Goal: Find specific page/section: Find specific page/section

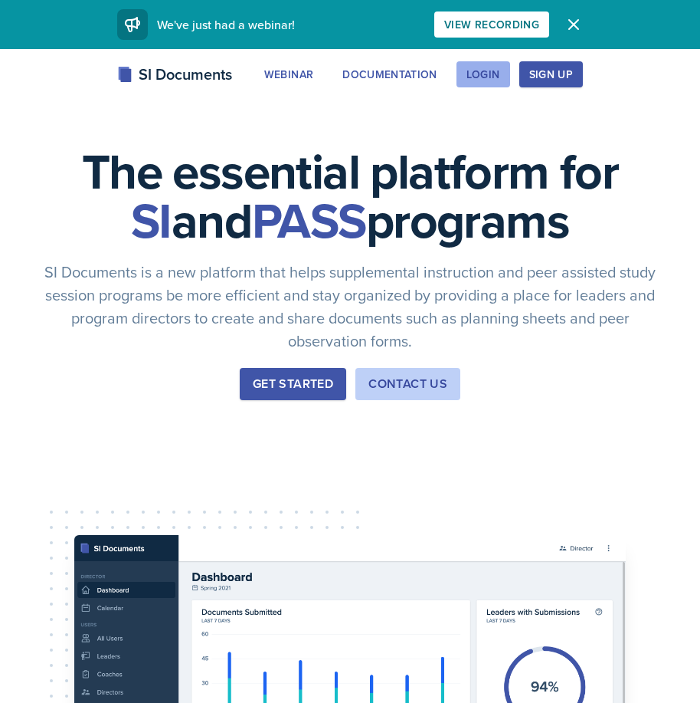
click at [466, 67] on button "Login" at bounding box center [484, 74] width 54 height 26
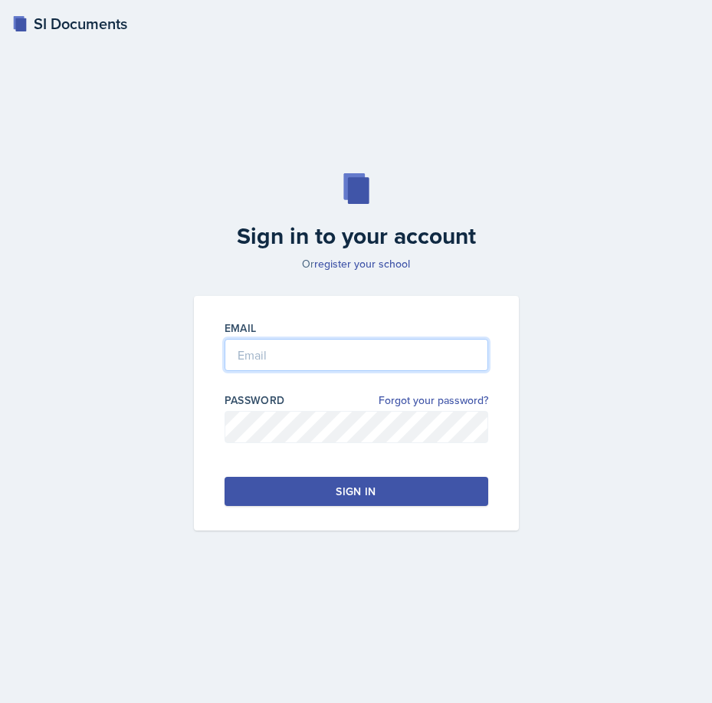
click at [275, 343] on input "email" at bounding box center [356, 355] width 264 height 32
type input "S"
type input "[EMAIL_ADDRESS][DOMAIN_NAME]"
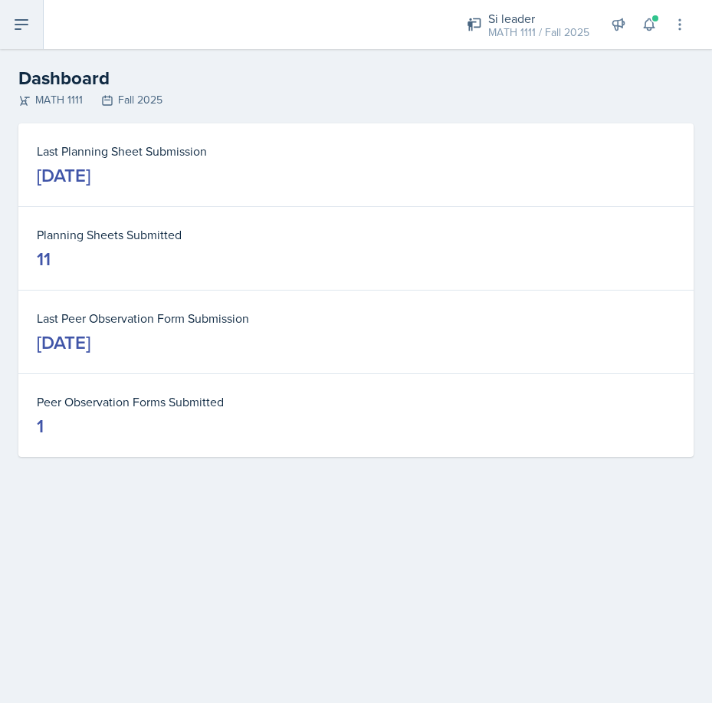
click at [20, 22] on icon at bounding box center [21, 24] width 18 height 18
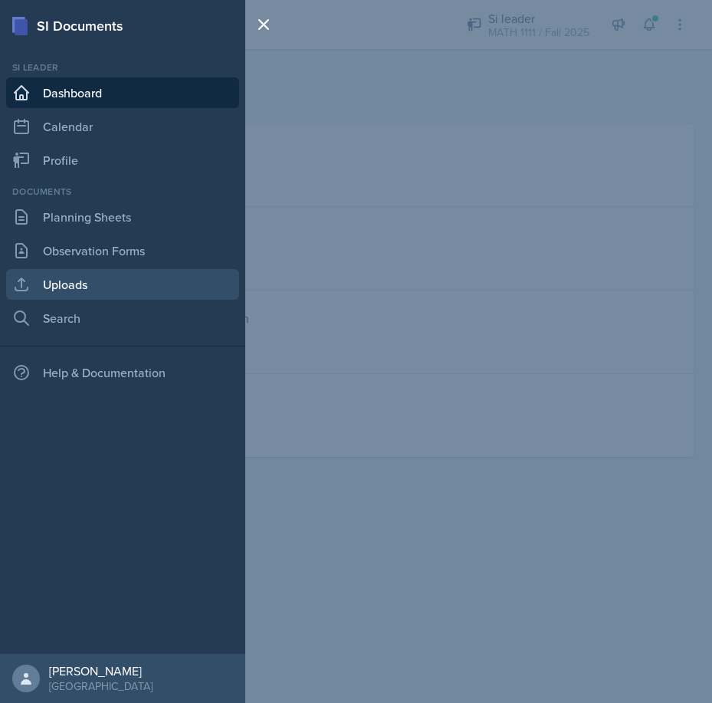
click at [100, 273] on link "Uploads" at bounding box center [122, 284] width 233 height 31
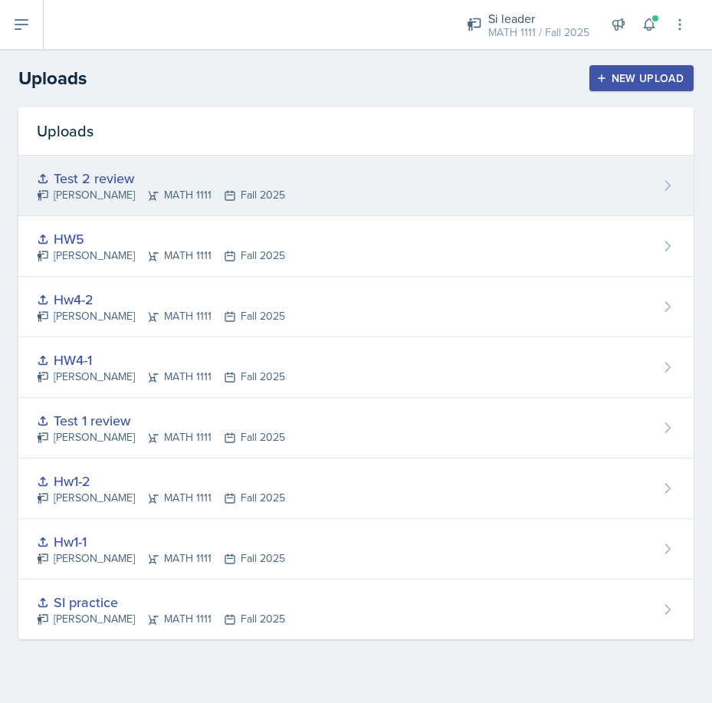
click at [543, 175] on div "Test 2 review [PERSON_NAME] MATH 1111 Fall 2025" at bounding box center [355, 186] width 675 height 61
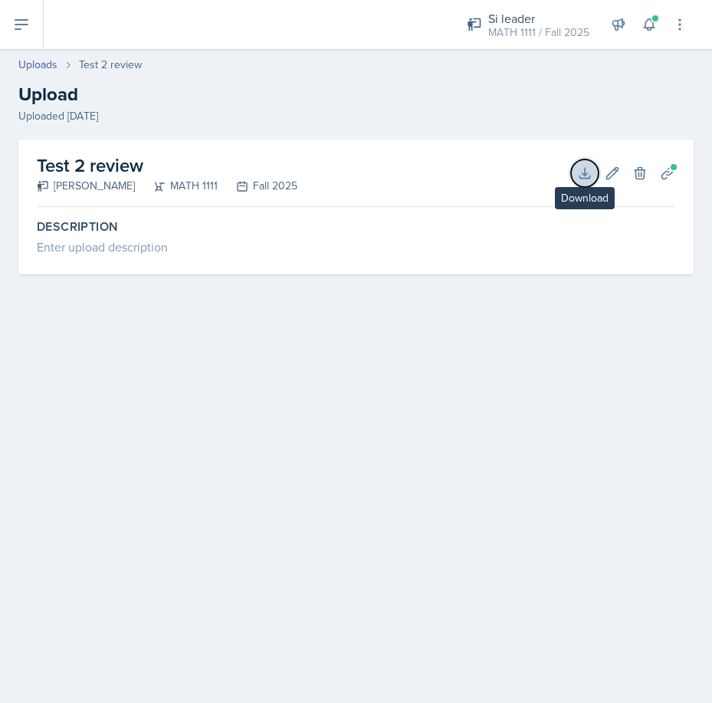
click at [583, 172] on icon at bounding box center [584, 172] width 15 height 15
